Goal: Check status: Check status

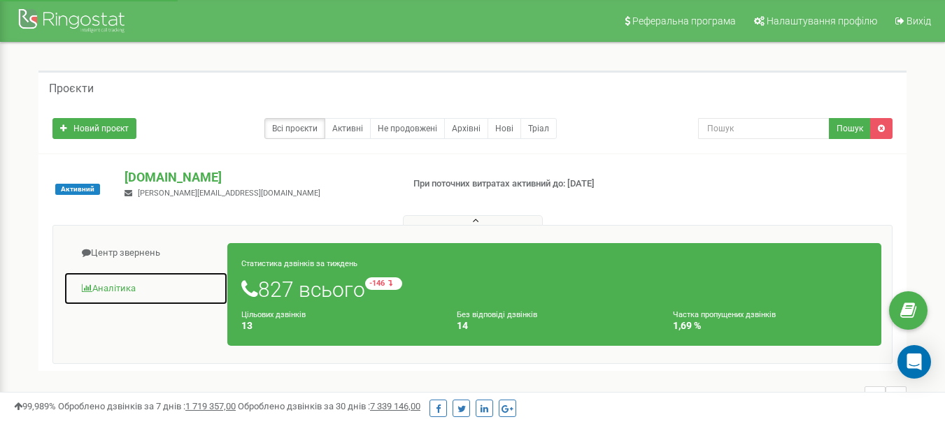
click at [128, 285] on link "Аналiтика" at bounding box center [146, 289] width 164 height 34
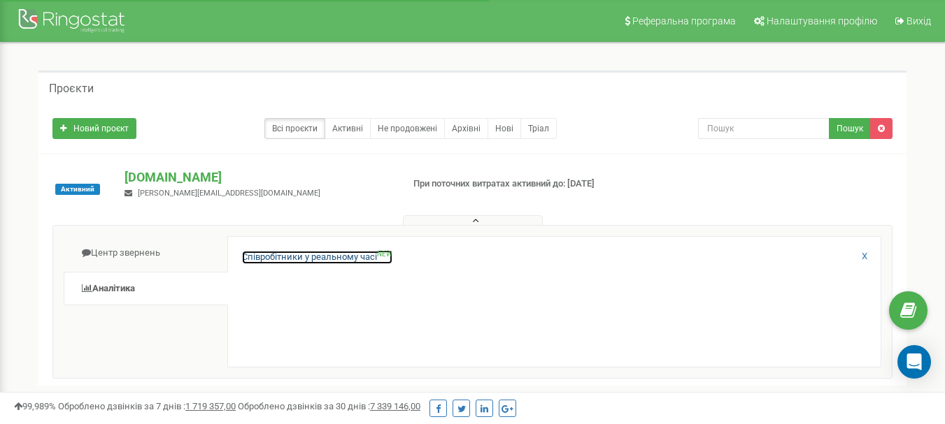
click at [339, 252] on link "Співробітники у реальному часі NEW" at bounding box center [317, 257] width 150 height 13
click at [497, 221] on button at bounding box center [473, 220] width 140 height 10
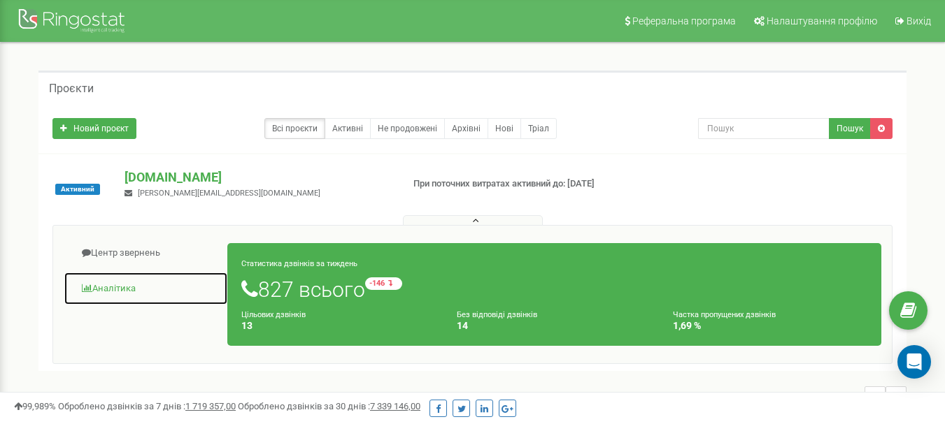
click at [114, 293] on link "Аналiтика" at bounding box center [146, 289] width 164 height 34
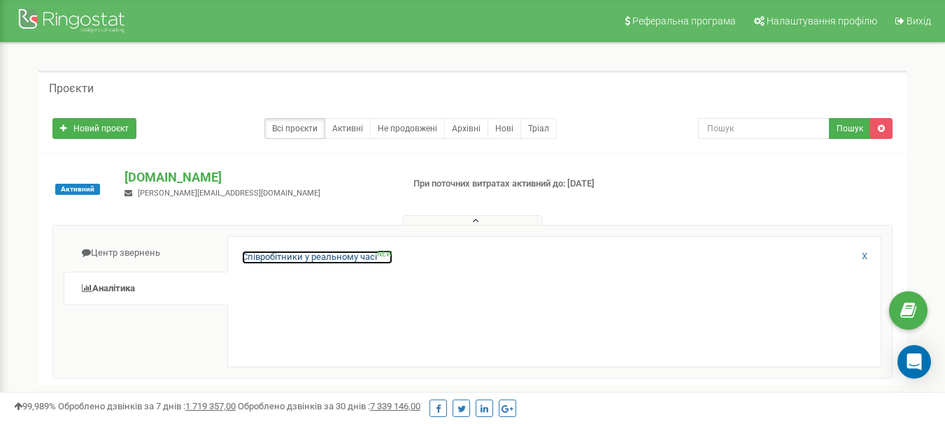
click at [312, 257] on link "Співробітники у реальному часі NEW" at bounding box center [317, 257] width 150 height 13
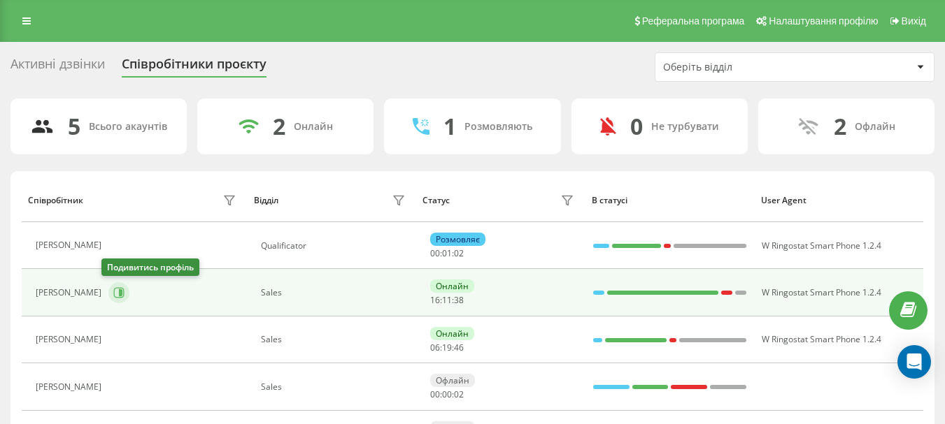
click at [113, 293] on icon at bounding box center [118, 292] width 11 height 11
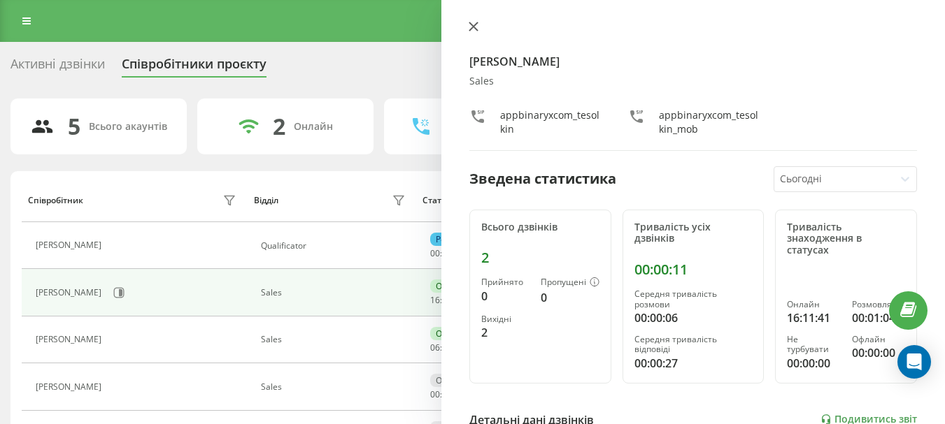
click at [474, 25] on icon at bounding box center [473, 26] width 8 height 8
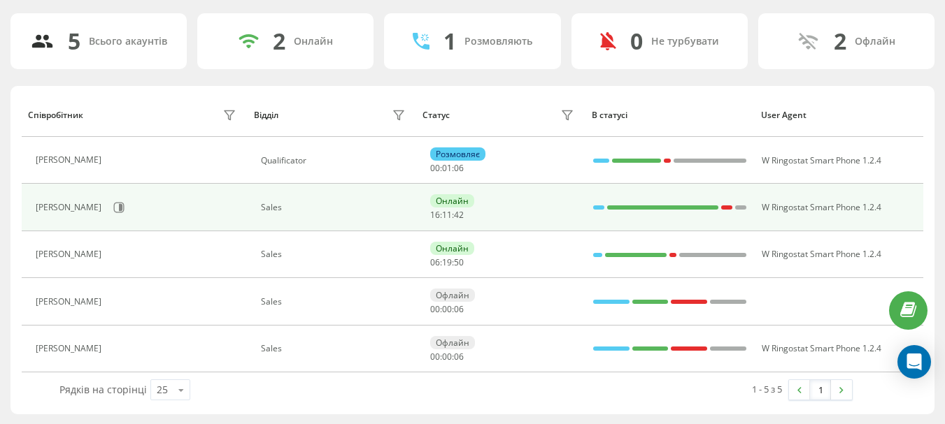
scroll to position [86, 0]
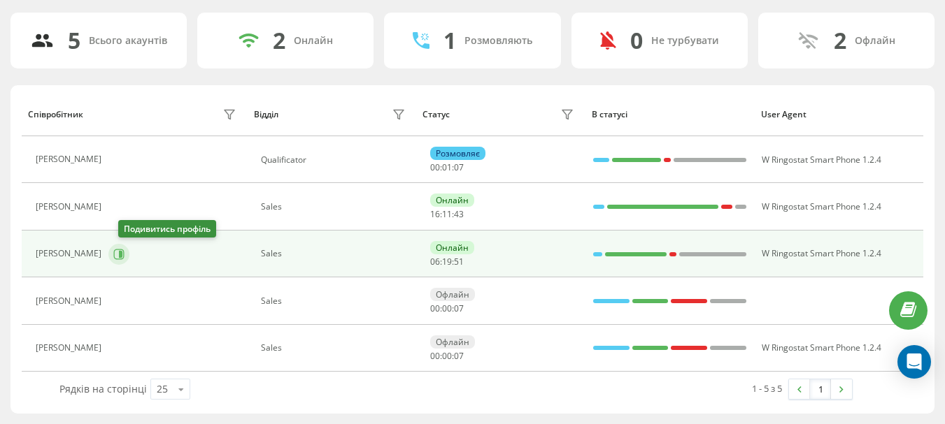
click at [124, 256] on icon at bounding box center [118, 254] width 11 height 11
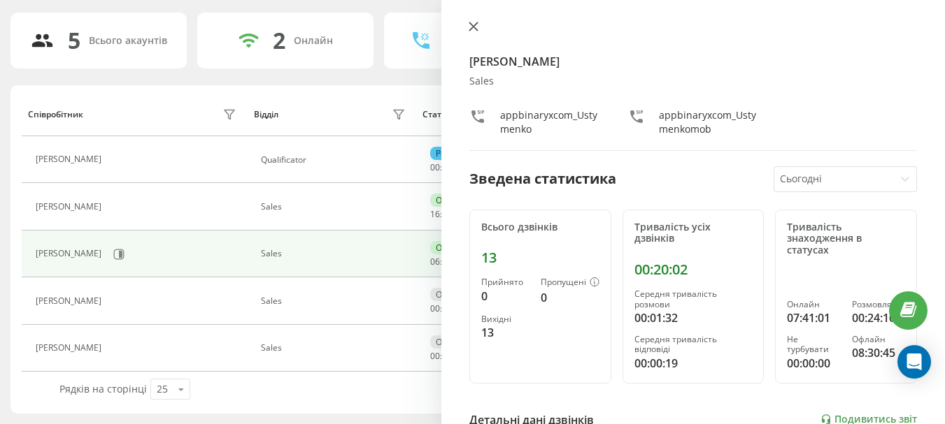
click at [476, 29] on icon at bounding box center [473, 26] width 8 height 8
